Goal: Task Accomplishment & Management: Manage account settings

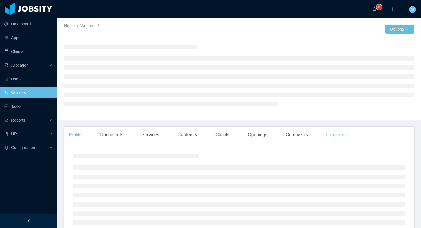
click at [344, 132] on div "Experience" at bounding box center [337, 135] width 32 height 16
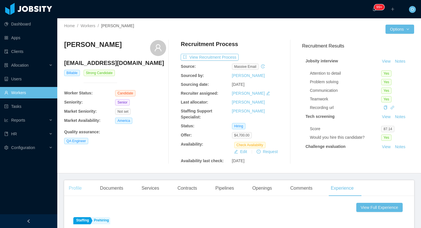
click at [81, 185] on div "Profile" at bounding box center [75, 188] width 22 height 16
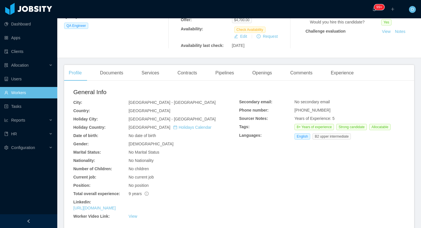
scroll to position [126, 0]
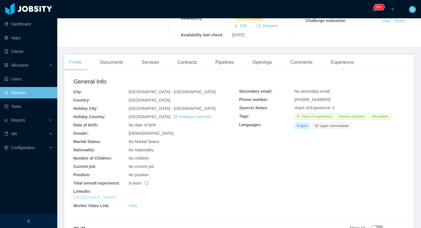
click at [116, 197] on link "[URL][DOMAIN_NAME]" at bounding box center [94, 197] width 42 height 5
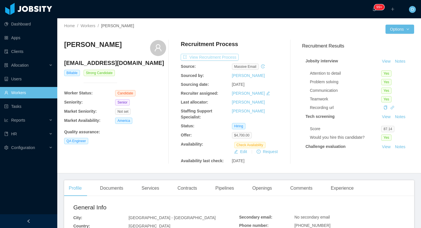
click at [204, 57] on button "View Recruitment Process" at bounding box center [210, 57] width 58 height 7
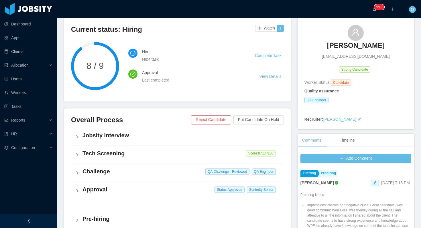
scroll to position [99, 0]
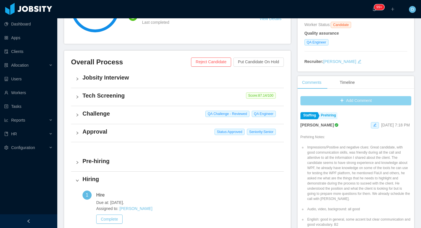
click at [311, 100] on button "Add Comment" at bounding box center [355, 100] width 111 height 9
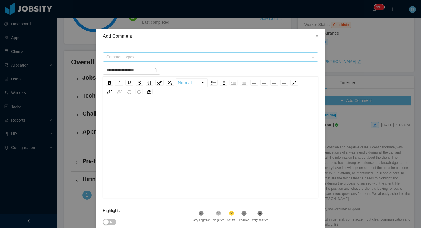
click at [214, 56] on span "Comment types" at bounding box center [207, 57] width 202 height 6
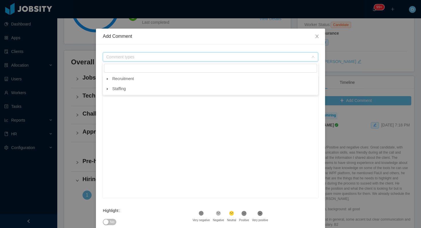
click at [108, 80] on icon "icon: caret-down" at bounding box center [107, 79] width 3 height 3
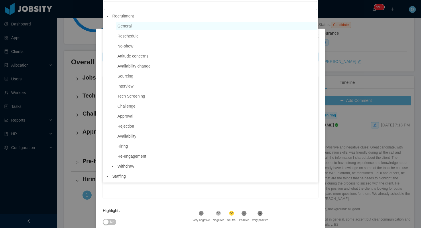
click at [138, 27] on span "General" at bounding box center [216, 26] width 201 height 8
type input "**********"
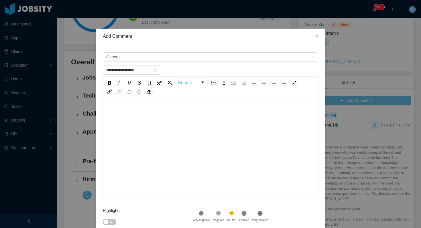
click at [143, 123] on div "rdw-editor" at bounding box center [210, 156] width 206 height 100
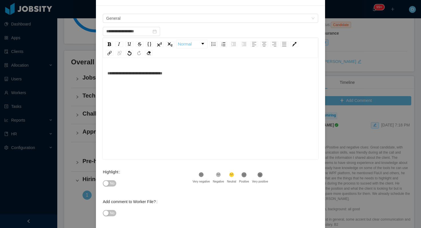
scroll to position [47, 0]
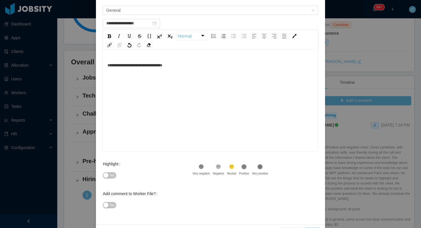
click at [112, 177] on span "No" at bounding box center [112, 176] width 4 height 6
click at [112, 209] on div "No" at bounding box center [148, 205] width 90 height 11
click at [113, 206] on span "No" at bounding box center [112, 205] width 4 height 6
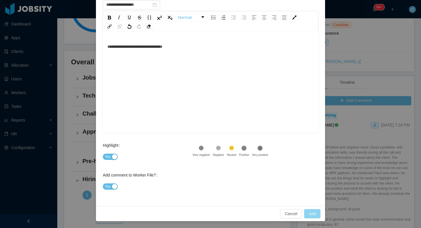
click at [307, 212] on button "Add" at bounding box center [312, 213] width 16 height 9
type input "**********"
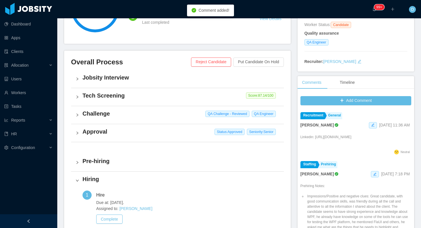
scroll to position [0, 0]
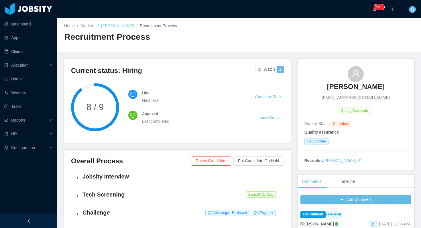
click at [128, 25] on link "[PERSON_NAME]" at bounding box center [117, 25] width 33 height 5
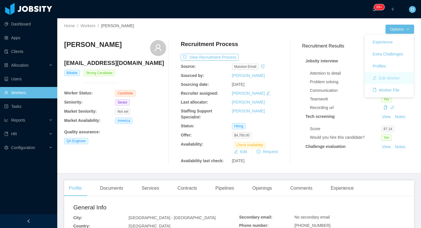
click at [391, 79] on button "Edit Worker" at bounding box center [386, 78] width 36 height 9
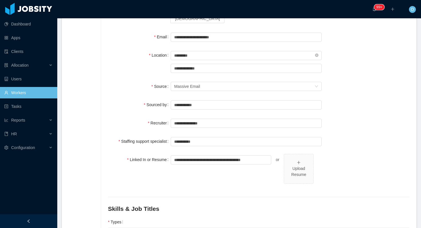
scroll to position [100, 0]
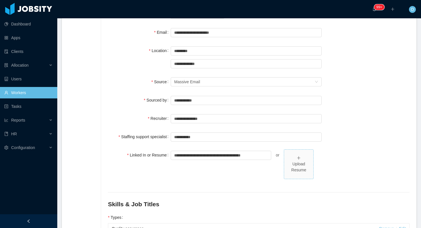
click at [286, 160] on span "Upload Resume" at bounding box center [298, 164] width 29 height 29
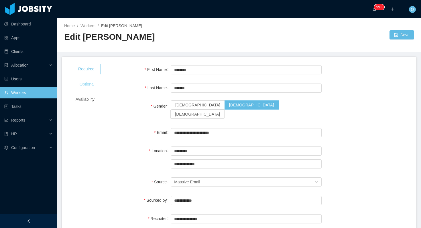
click at [91, 84] on div "Optional" at bounding box center [85, 84] width 33 height 11
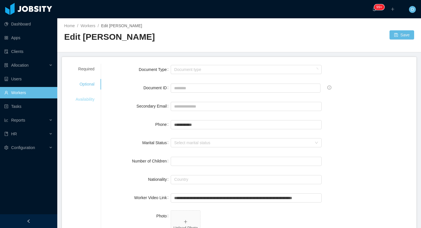
click at [92, 99] on div "Availability" at bounding box center [85, 99] width 33 height 11
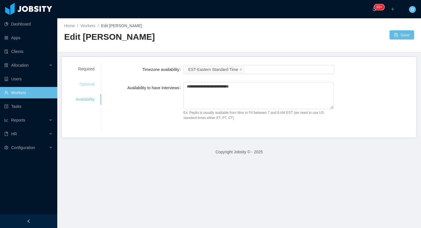
click at [93, 88] on div "Optional" at bounding box center [85, 84] width 33 height 11
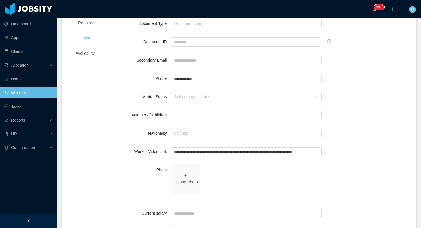
scroll to position [49, 0]
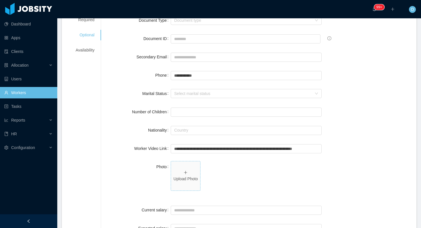
click at [194, 176] on p "Upload Photo" at bounding box center [185, 179] width 25 height 6
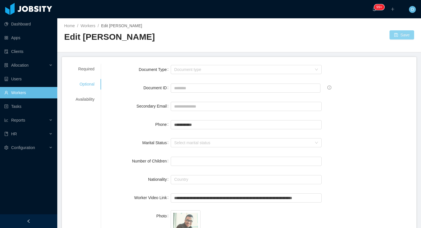
click at [395, 38] on button "Save" at bounding box center [401, 34] width 25 height 9
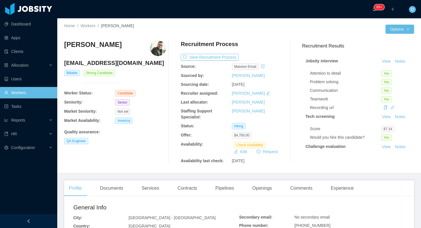
click at [123, 64] on h4 "[EMAIL_ADDRESS][DOMAIN_NAME]" at bounding box center [115, 63] width 102 height 8
copy h4 "[EMAIL_ADDRESS][DOMAIN_NAME]"
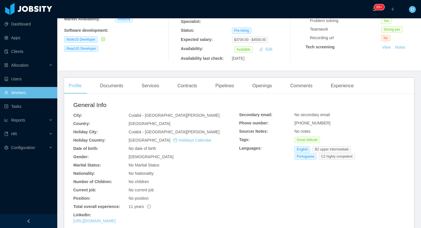
scroll to position [99, 0]
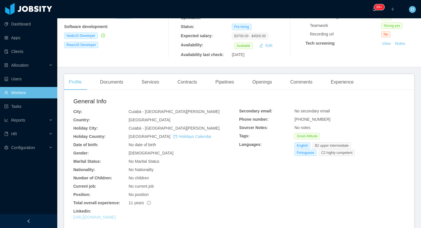
click at [116, 217] on link "https://www.linkedin.com/in/nelsonpl" at bounding box center [94, 217] width 42 height 5
click at [349, 79] on div "Experience" at bounding box center [342, 82] width 32 height 16
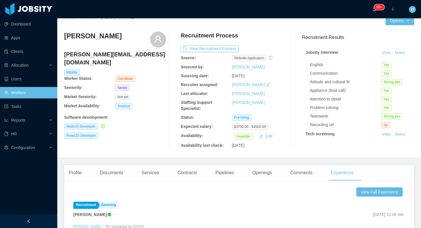
scroll to position [7, 0]
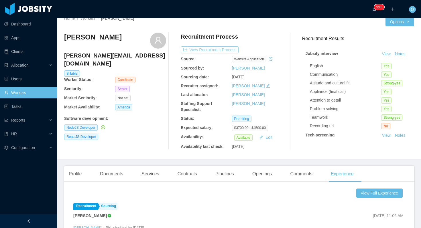
click at [222, 50] on button "View Recruitment Process" at bounding box center [210, 49] width 58 height 7
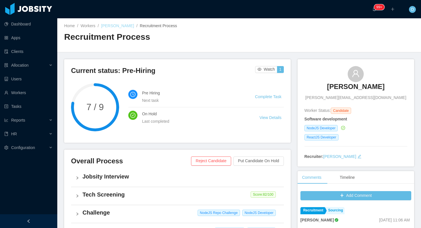
click at [117, 27] on link "Nelson Lopes" at bounding box center [117, 25] width 33 height 5
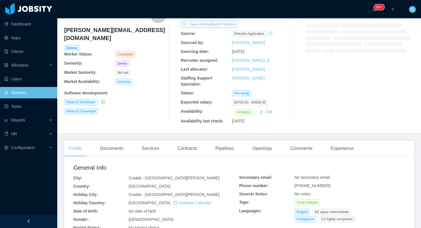
scroll to position [96, 0]
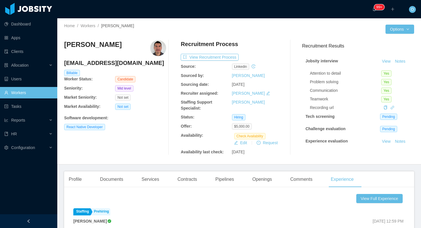
scroll to position [37, 0]
